Goal: Transaction & Acquisition: Purchase product/service

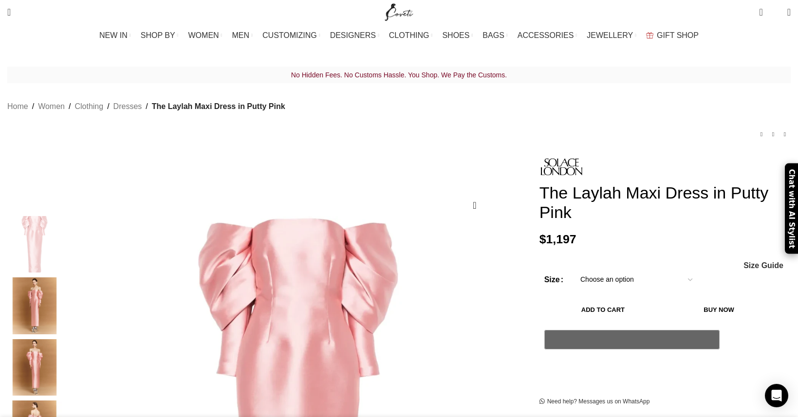
click at [601, 270] on select "Choose an option 4 UK 6 UK 8 [GEOGRAPHIC_DATA] 10 [GEOGRAPHIC_DATA] 12 [GEOGRAP…" at bounding box center [636, 280] width 127 height 20
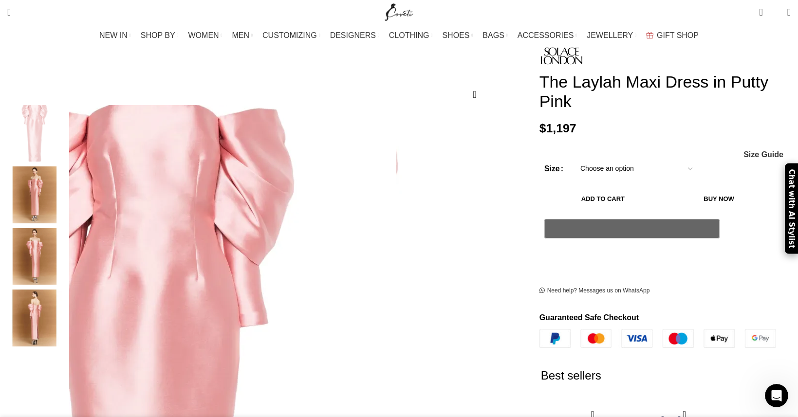
scroll to position [193, 0]
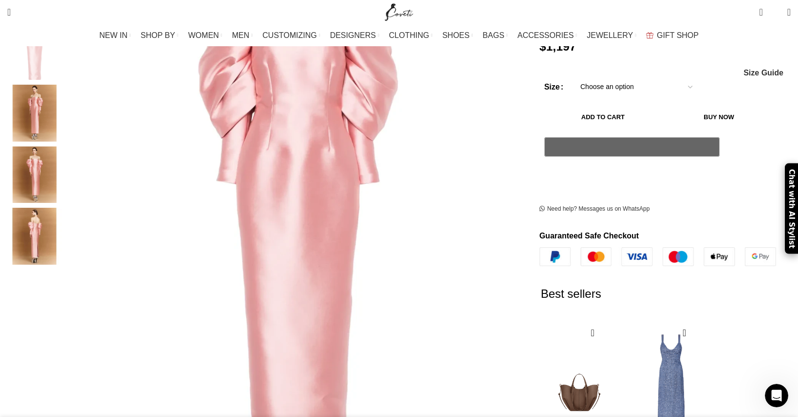
click at [64, 148] on img "3 / 4" at bounding box center [34, 175] width 59 height 57
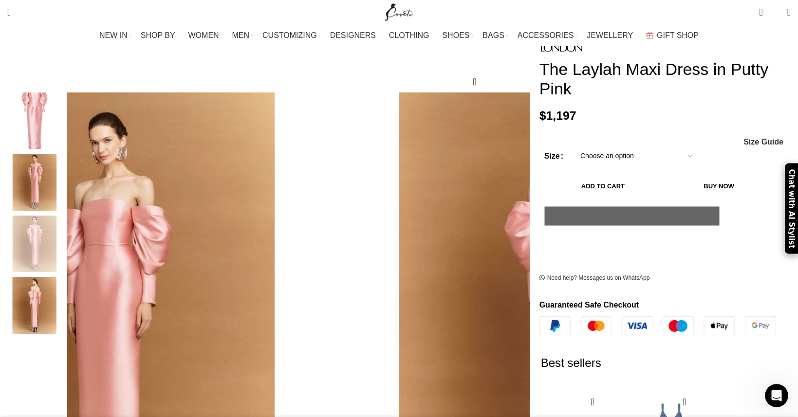
scroll to position [91, 0]
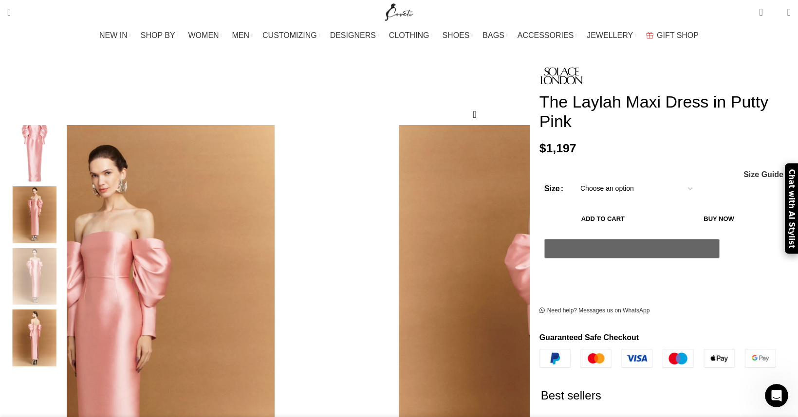
click at [64, 186] on img "2 / 4" at bounding box center [34, 214] width 59 height 57
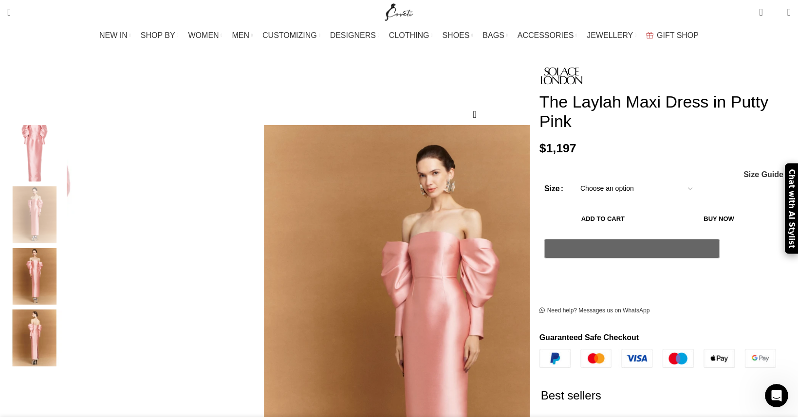
click at [64, 158] on img "1 / 4" at bounding box center [34, 153] width 59 height 57
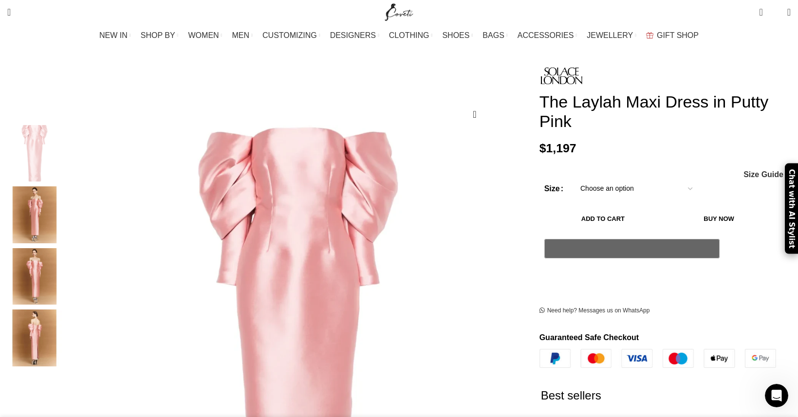
scroll to position [0, 205]
click at [64, 322] on img "4 / 4" at bounding box center [34, 338] width 59 height 57
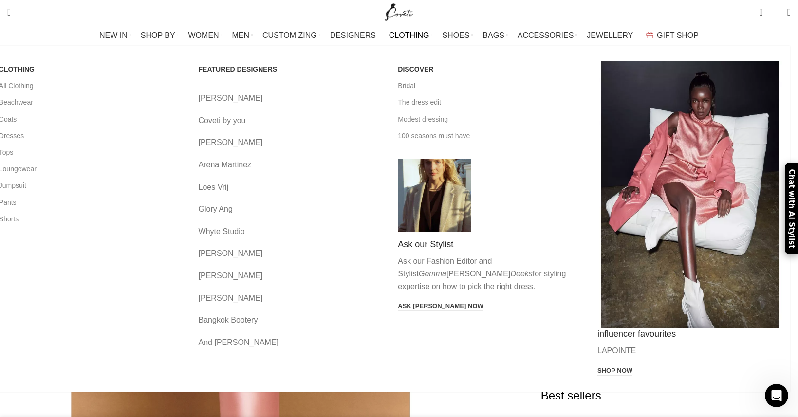
scroll to position [0, 410]
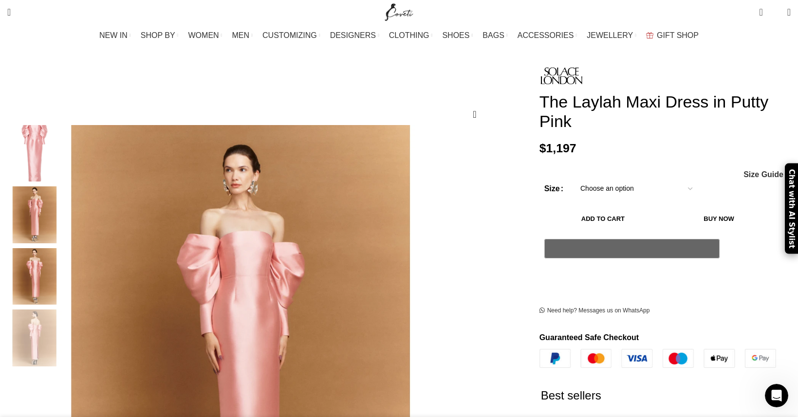
click at [64, 259] on img "3 / 4" at bounding box center [34, 276] width 59 height 57
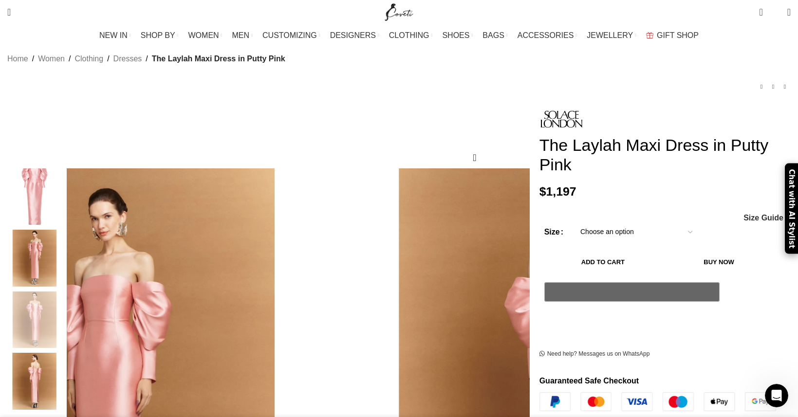
scroll to position [23, 0]
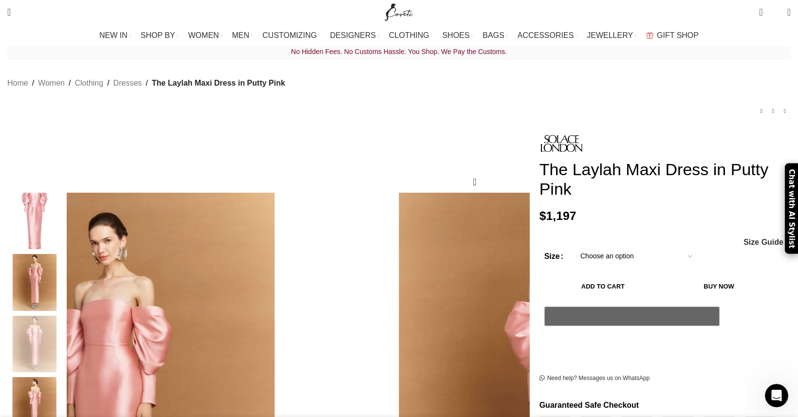
click at [582, 246] on select "Choose an option 4 UK 6 UK 8 [GEOGRAPHIC_DATA] 10 [GEOGRAPHIC_DATA] 12 [GEOGRAP…" at bounding box center [636, 256] width 127 height 20
click at [573, 246] on select "Choose an option 4 UK 6 UK 8 [GEOGRAPHIC_DATA] 10 [GEOGRAPHIC_DATA] 12 [GEOGRAP…" at bounding box center [636, 256] width 127 height 20
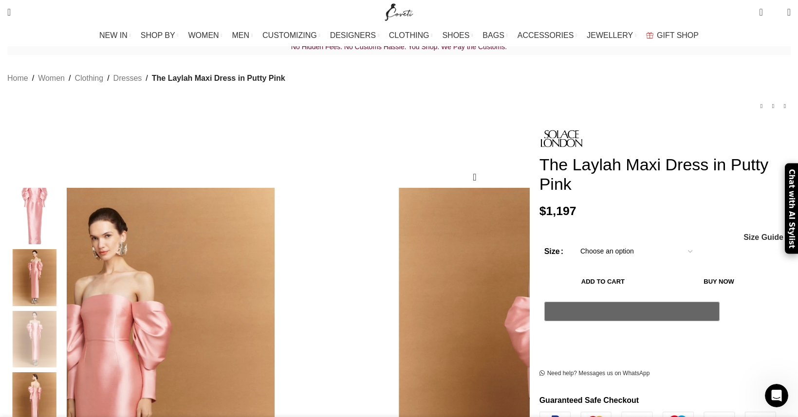
select select "8-[GEOGRAPHIC_DATA]"
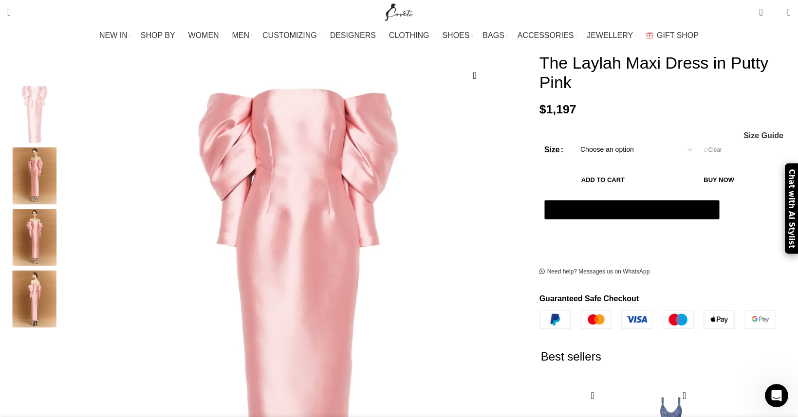
scroll to position [130, 0]
click at [743, 131] on span "Size Guide" at bounding box center [763, 135] width 40 height 8
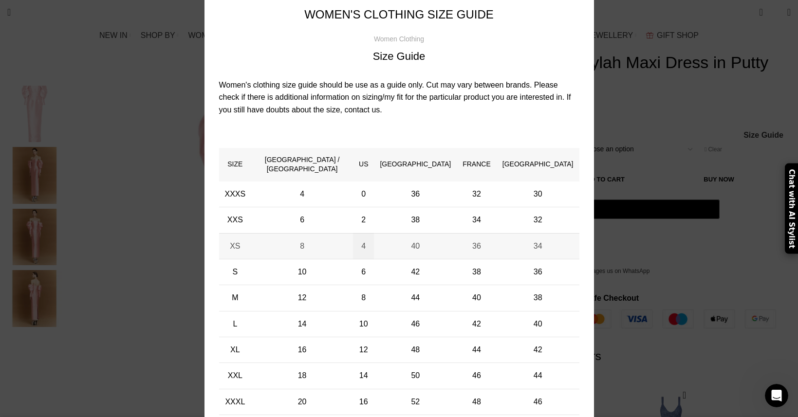
scroll to position [0, 615]
click at [656, 96] on div "× Women's clothing size guide Women Clothing Size Guide Women's clothing size g…" at bounding box center [398, 210] width 783 height 487
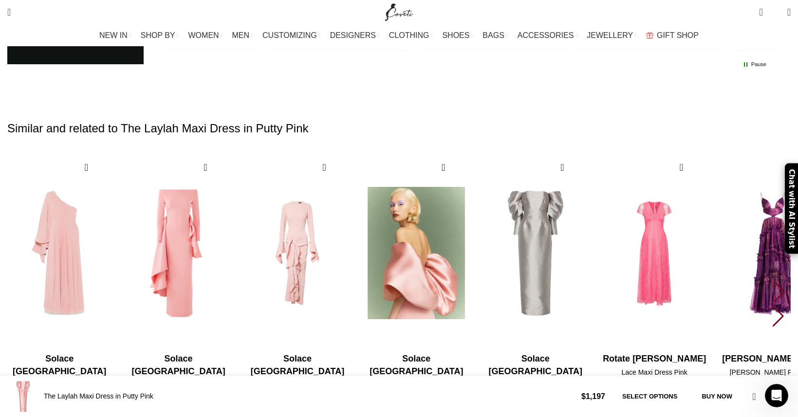
scroll to position [0, 820]
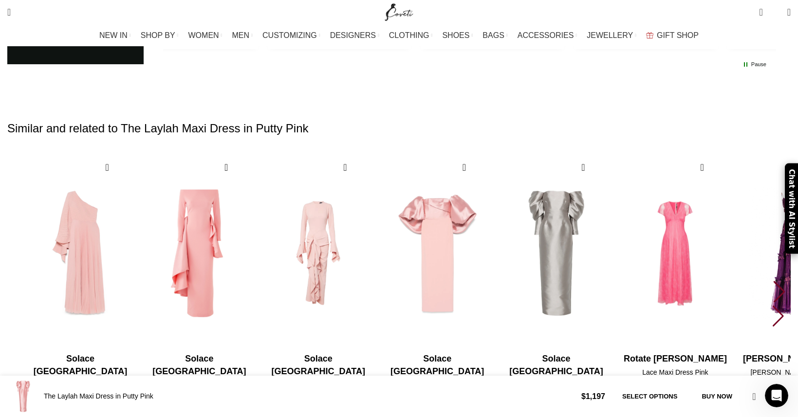
click at [773, 281] on div "Next slide" at bounding box center [779, 291] width 13 height 21
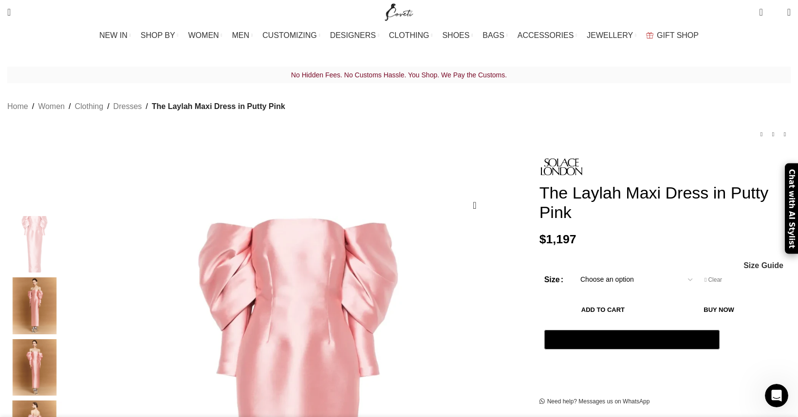
scroll to position [0, 1025]
click at [64, 287] on img "2 / 4" at bounding box center [34, 305] width 59 height 57
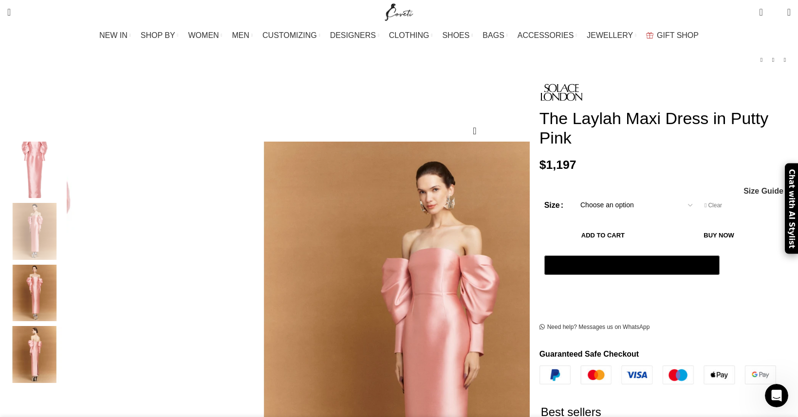
scroll to position [73, 0]
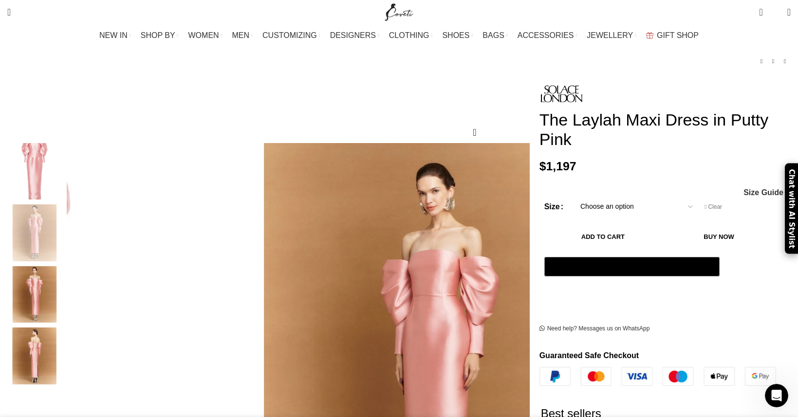
click at [64, 290] on img "3 / 4" at bounding box center [34, 294] width 59 height 57
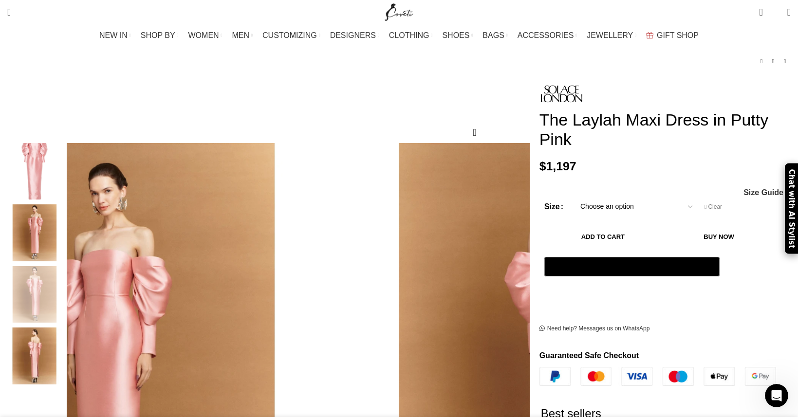
scroll to position [0, 1127]
click at [580, 227] on button "Add to cart" at bounding box center [603, 237] width 118 height 20
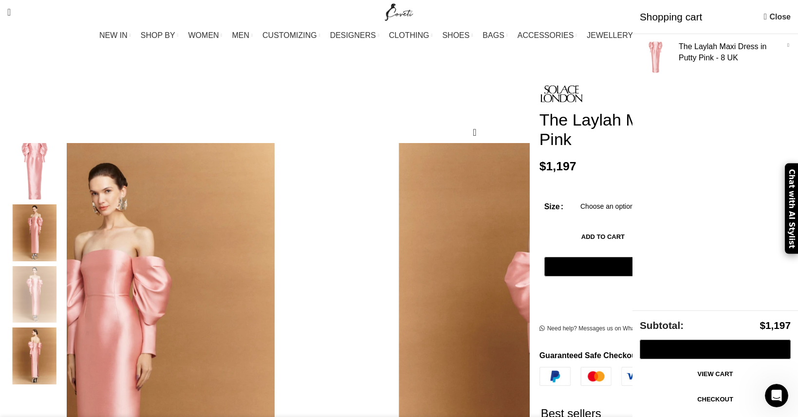
click at [696, 400] on link "Checkout" at bounding box center [715, 399] width 151 height 20
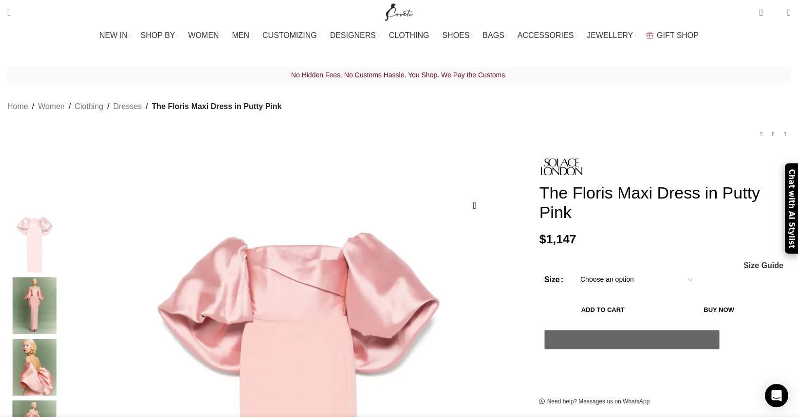
click at [64, 280] on img "2 / 5" at bounding box center [34, 305] width 59 height 57
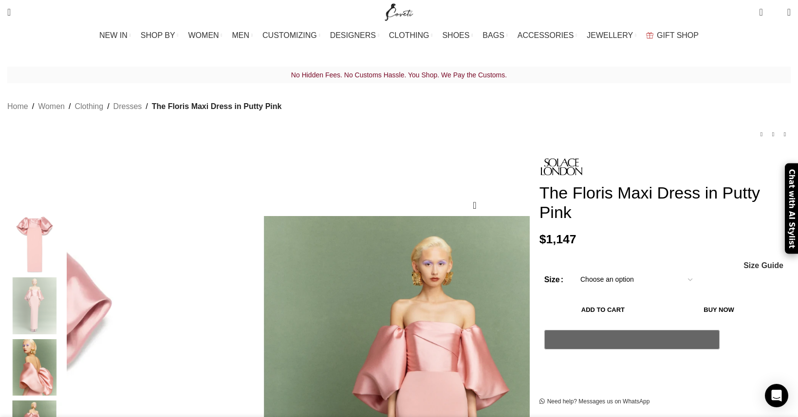
scroll to position [0, 102]
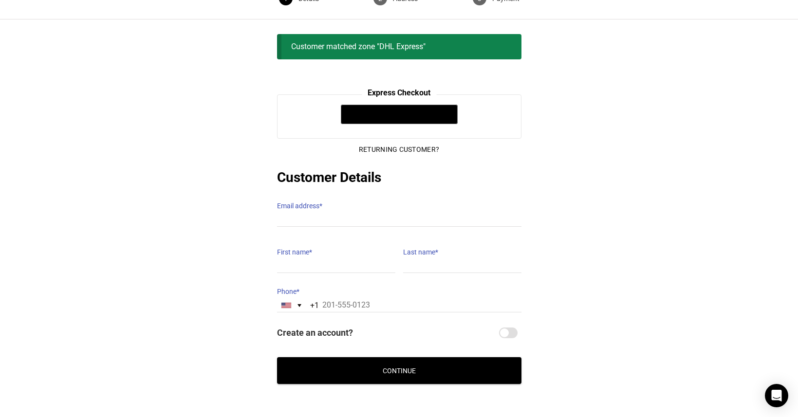
scroll to position [90, 0]
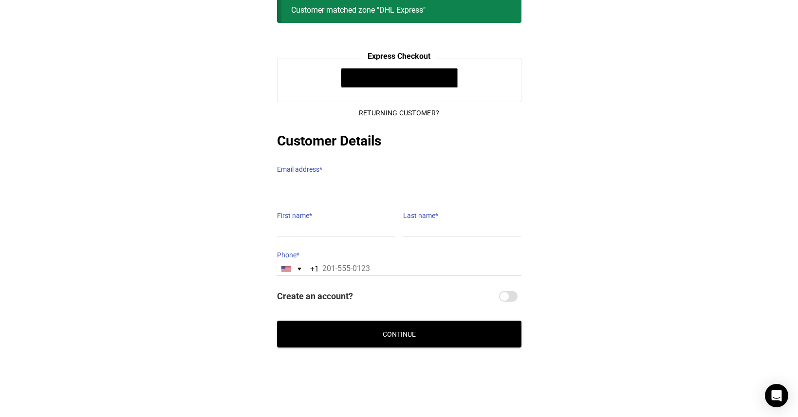
click at [344, 178] on input "Email address *" at bounding box center [399, 183] width 244 height 14
type input "techconcatalina@gmail.com"
type input "Catalina"
type input "Castro"
type input "17868348903"
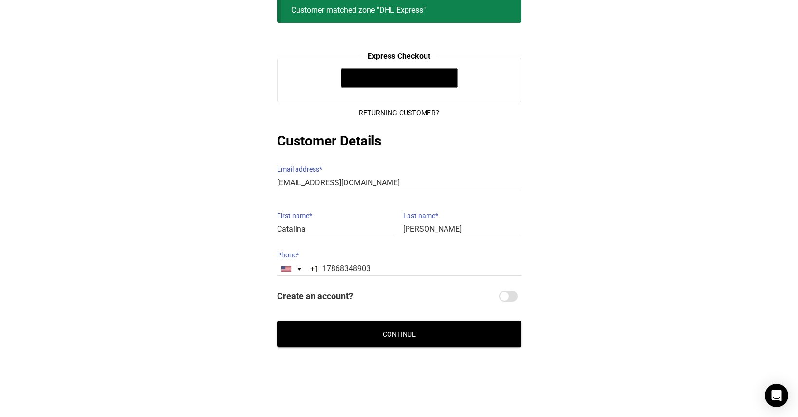
click at [366, 324] on button "Continue" at bounding box center [399, 334] width 244 height 27
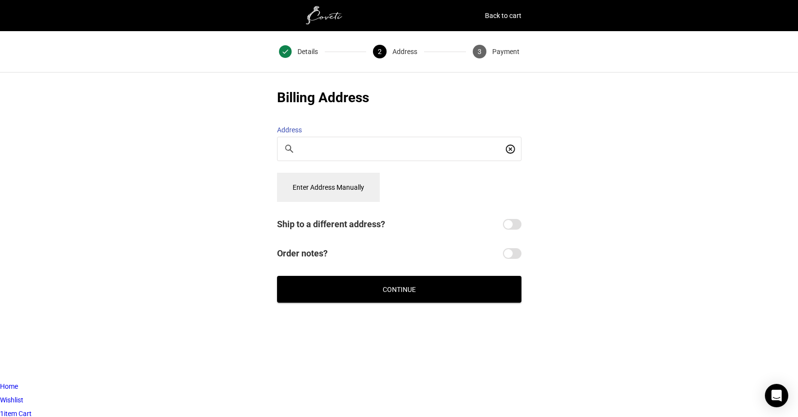
click at [435, 144] on input "Search For a Place" at bounding box center [402, 149] width 202 height 11
click at [414, 145] on input "Search For a Place" at bounding box center [402, 149] width 202 height 11
type input "315 7th avenue"
click at [351, 179] on button "Enter Address Manually" at bounding box center [328, 187] width 103 height 29
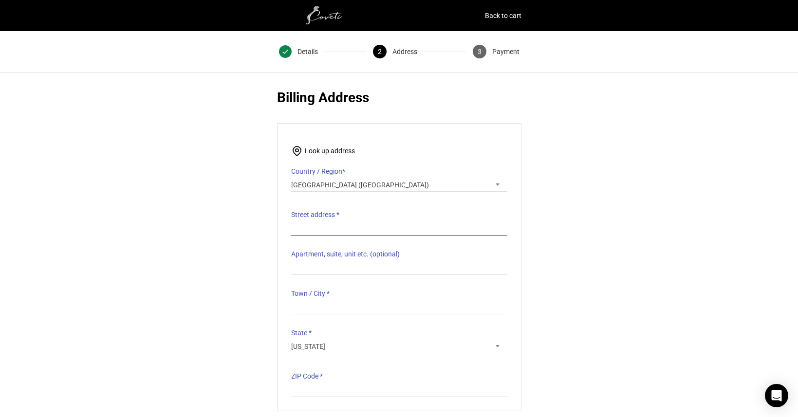
click at [331, 222] on input "Street address *" at bounding box center [399, 229] width 216 height 14
type input "315 7th Avenue"
type input "Apt 3D"
type input "New York"
type input "10001"
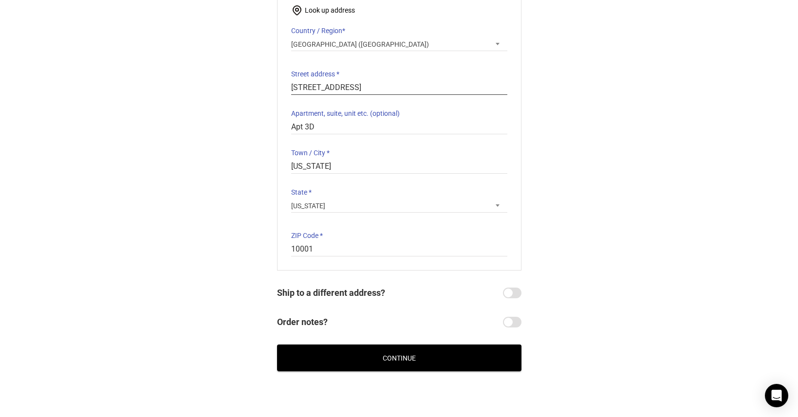
scroll to position [165, 0]
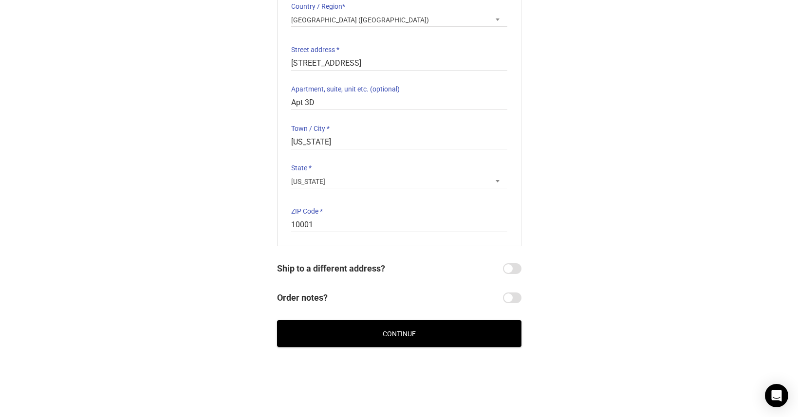
click at [370, 331] on button "Continue" at bounding box center [399, 333] width 244 height 27
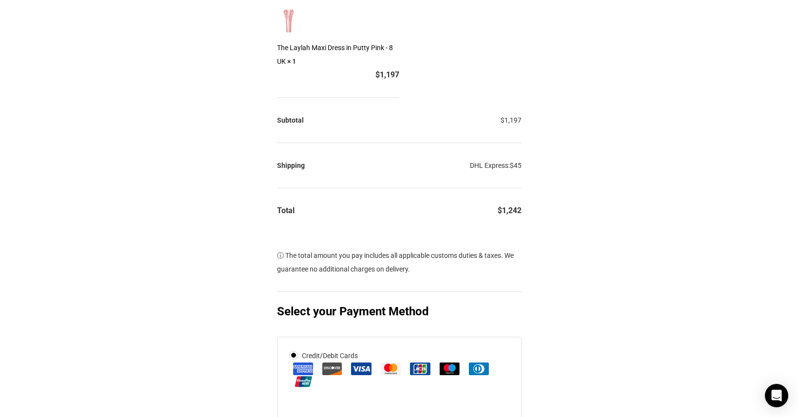
scroll to position [51, 0]
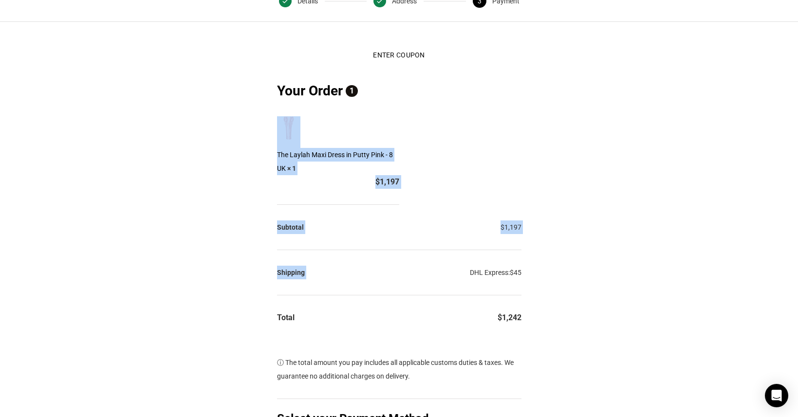
drag, startPoint x: 523, startPoint y: 264, endPoint x: 460, endPoint y: 265, distance: 63.3
